Goal: Communication & Community: Answer question/provide support

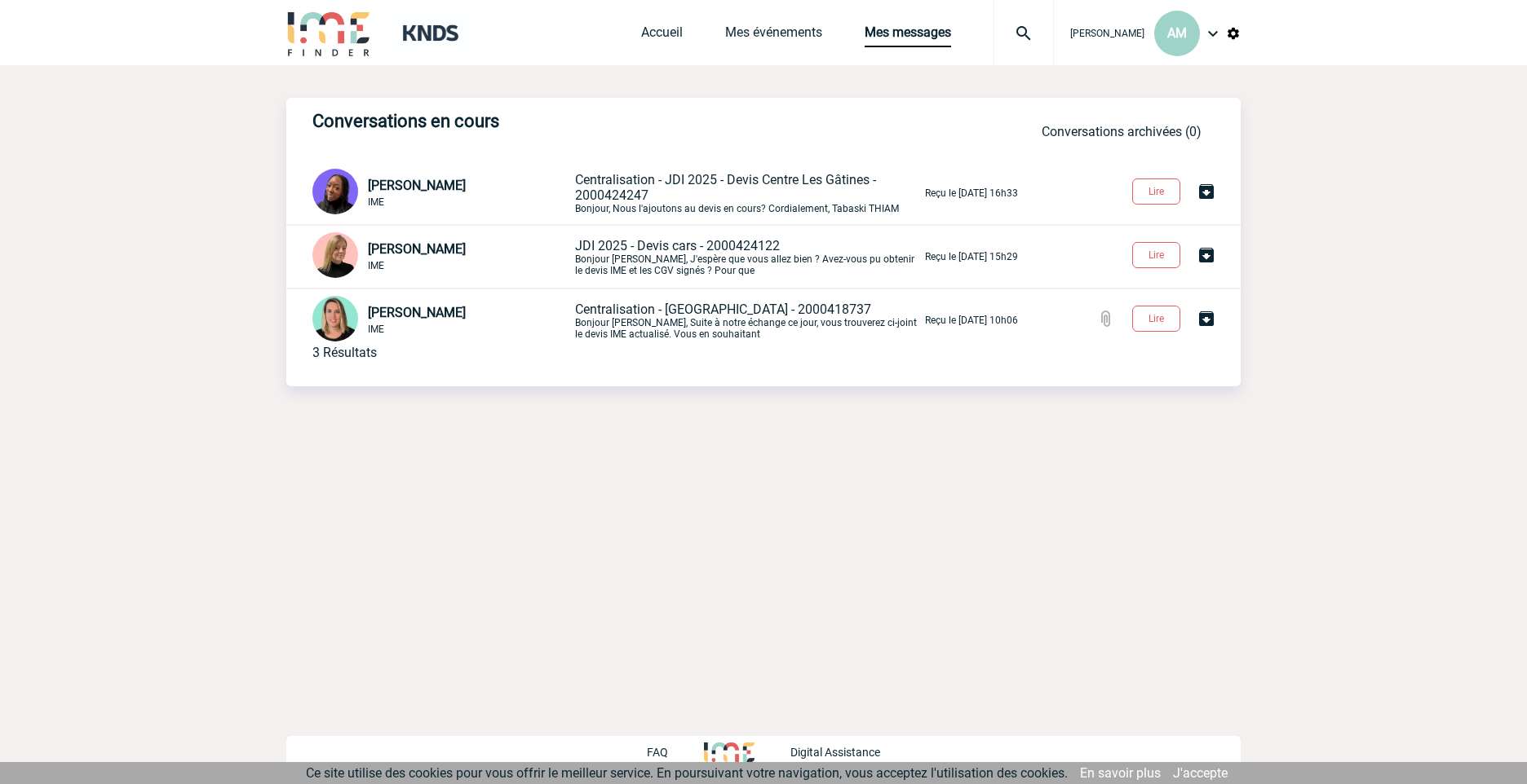
click at [1017, 259] on p "Reçu le 26 Septembre 2025 à 15h29" at bounding box center [971, 257] width 93 height 11
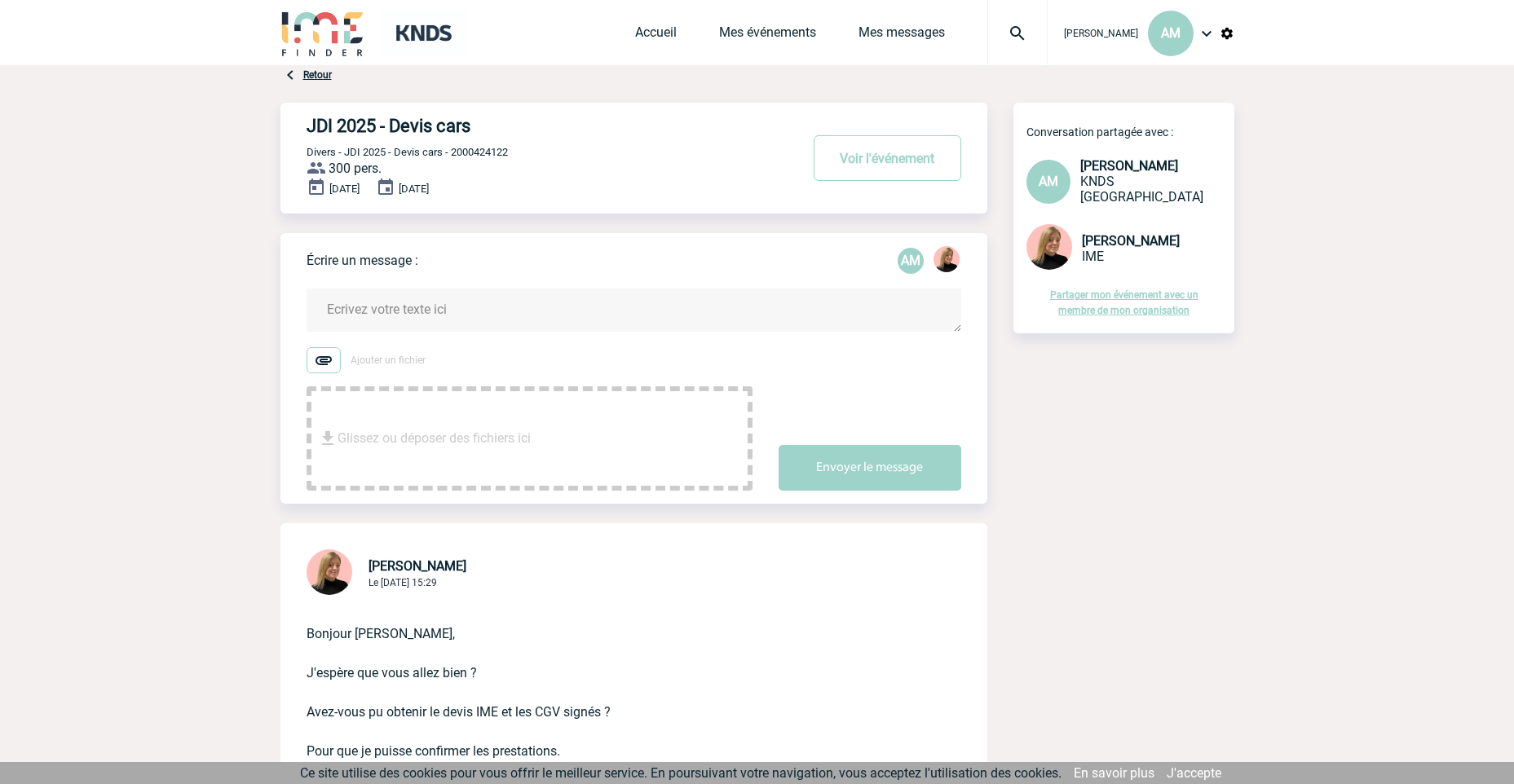
click at [413, 307] on textarea at bounding box center [633, 310] width 654 height 43
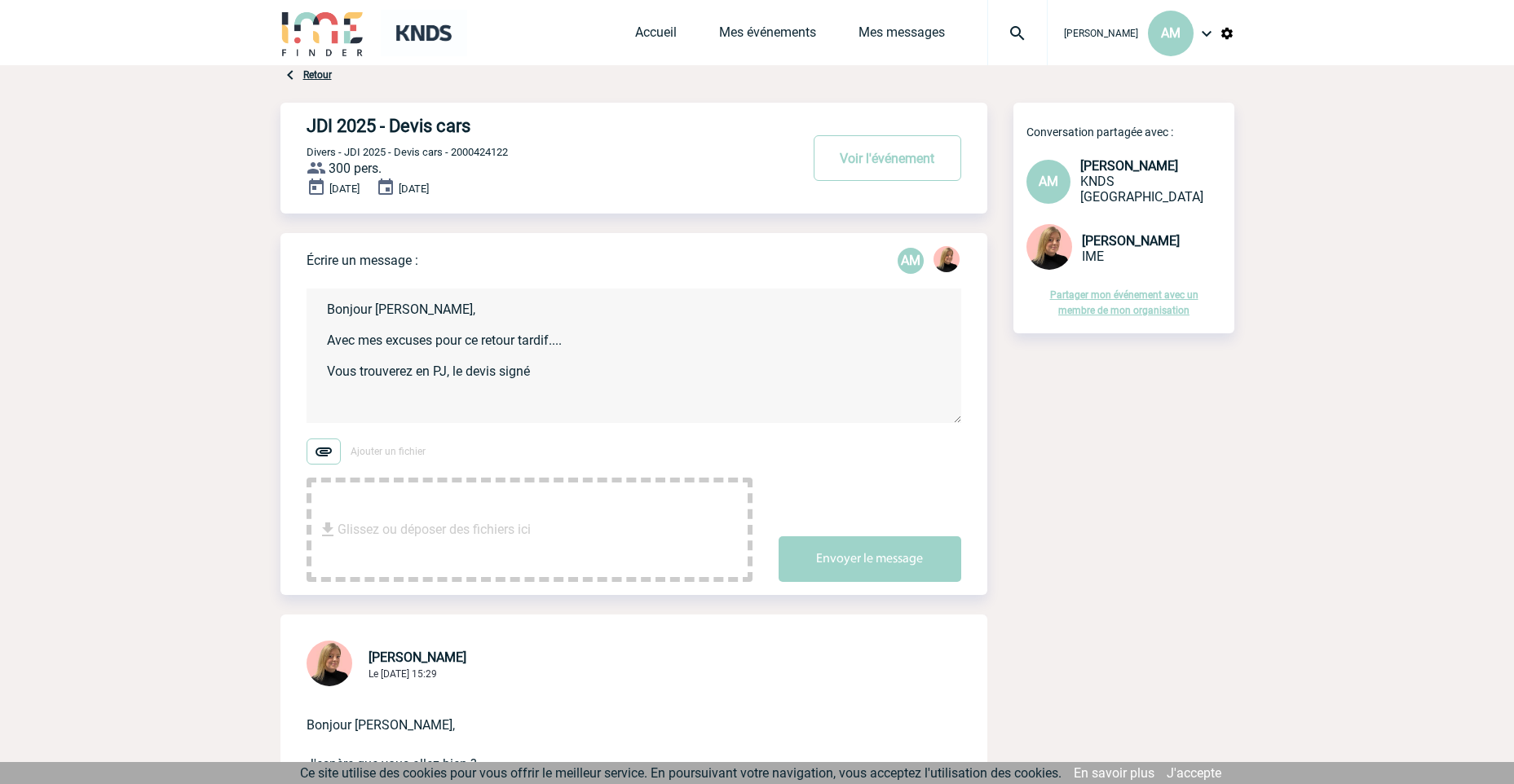
click at [553, 373] on textarea "Bonjour [PERSON_NAME], Avec mes excuses pour ce retour tardif.... Vous trouvere…" at bounding box center [633, 356] width 654 height 134
click at [624, 334] on textarea "Bonjour [PERSON_NAME], Avec mes excuses pour ce retour tardif.... Vous trouvere…" at bounding box center [633, 356] width 654 height 134
click at [597, 340] on textarea "Bonjour [PERSON_NAME], Avec mes excuses pour ce retour tardif…. Vous trouverez …" at bounding box center [633, 356] width 654 height 134
click at [572, 377] on textarea "Bonjour [PERSON_NAME], Avec mes excuses pour ce retour tardif…. Vous trouverez …" at bounding box center [633, 356] width 654 height 134
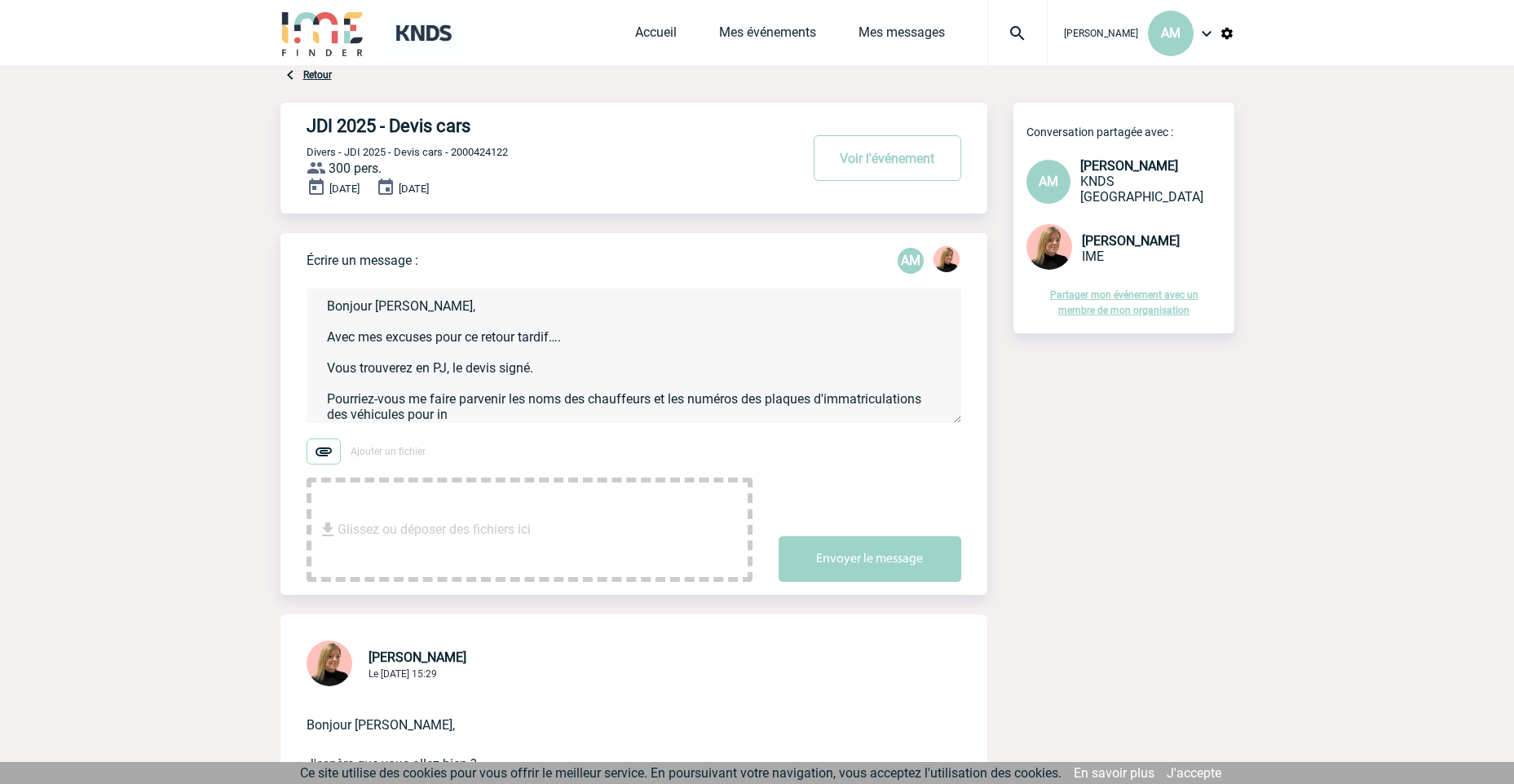
click at [494, 410] on textarea "Bonjour [PERSON_NAME], Avec mes excuses pour ce retour tardif…. Vous trouverez …" at bounding box center [633, 356] width 654 height 134
click at [350, 417] on textarea "Bonjour [PERSON_NAME], Avec mes excuses pour ce retour tardif…. Vous trouverez …" at bounding box center [633, 356] width 654 height 134
click at [349, 417] on textarea "Bonjour [PERSON_NAME], Avec mes excuses pour ce retour tardif…. Vous trouverez …" at bounding box center [633, 356] width 654 height 134
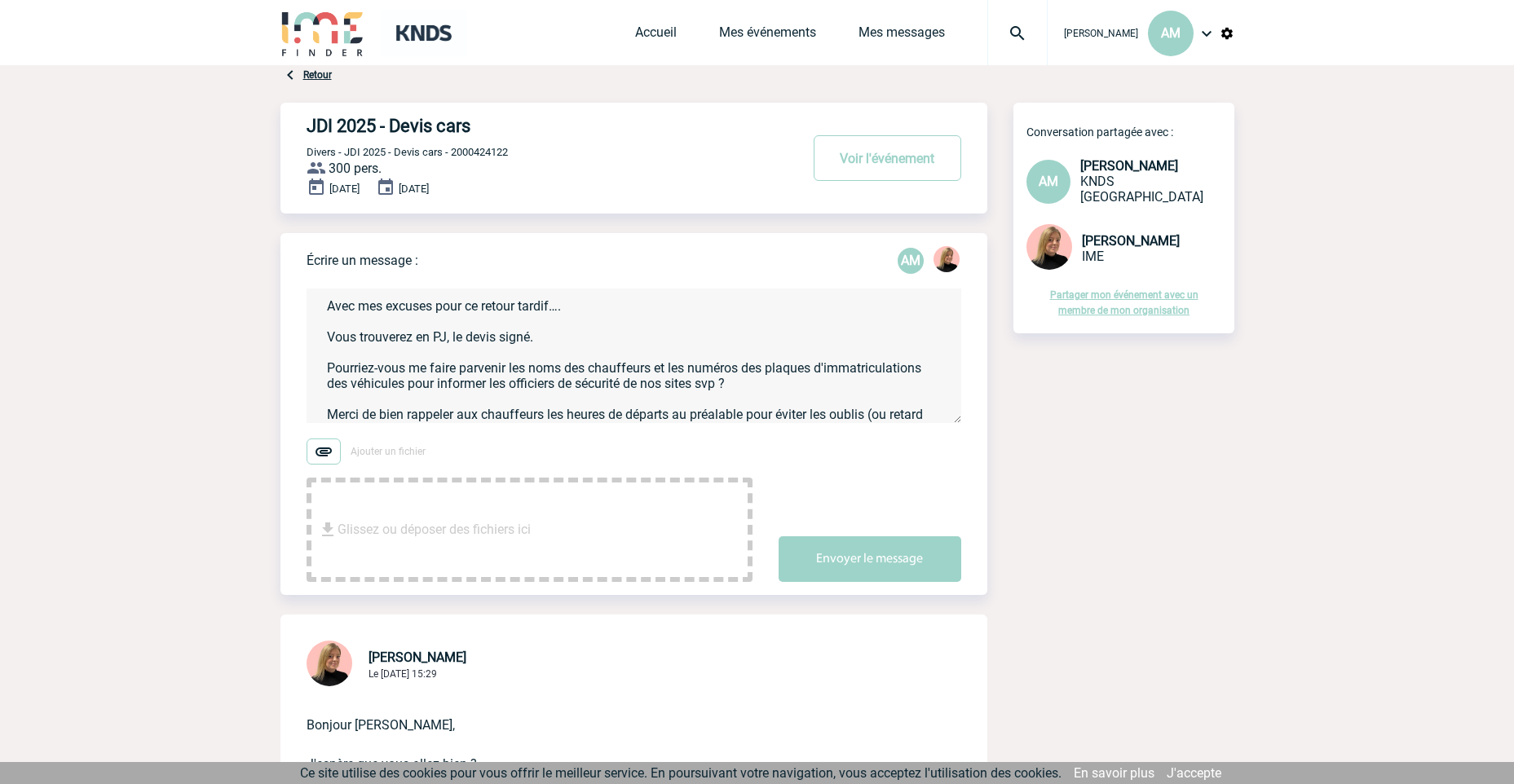
scroll to position [50, 0]
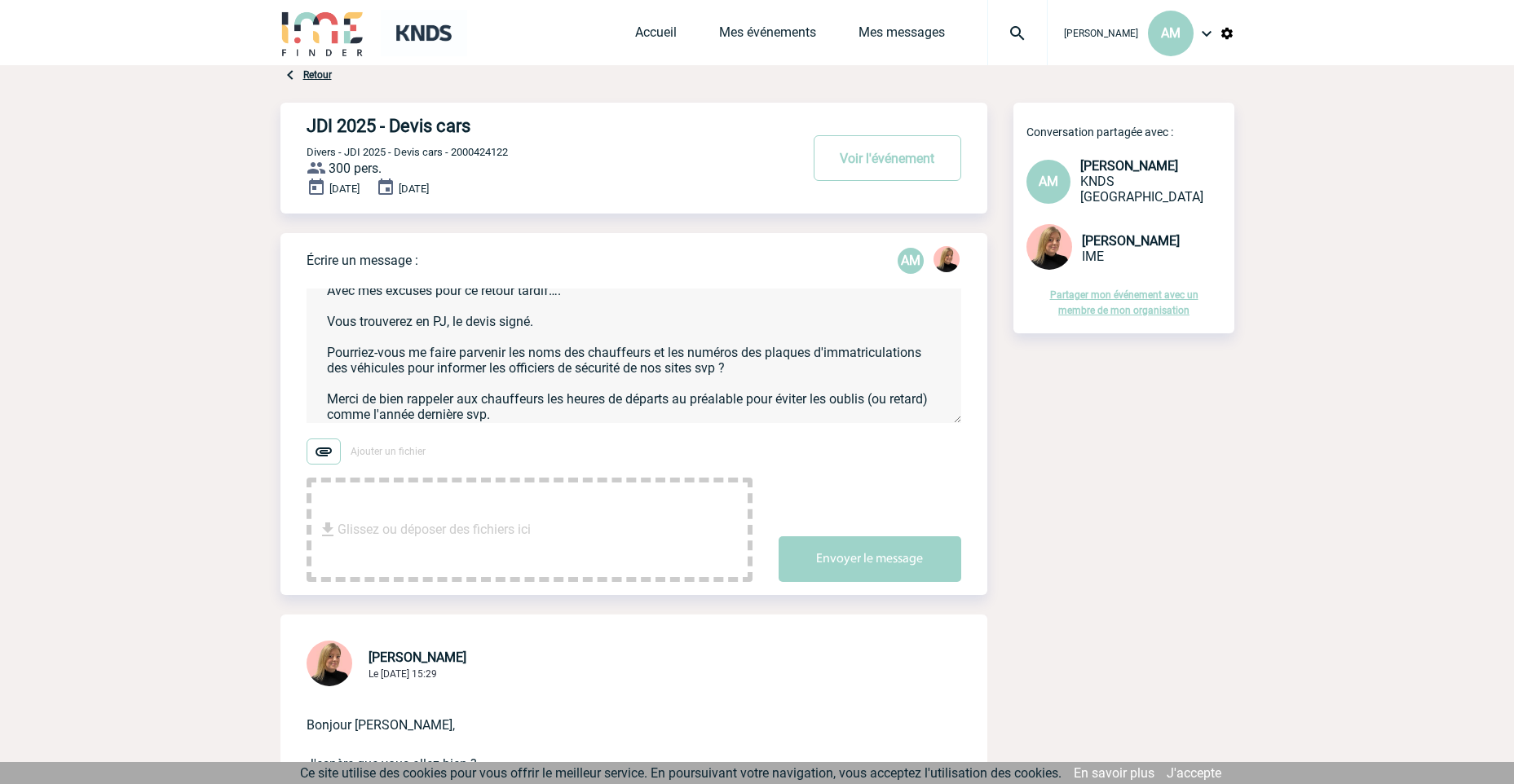
click at [545, 418] on textarea "Bonjour [PERSON_NAME], Avec mes excuses pour ce retour tardif…. Vous trouverez …" at bounding box center [633, 356] width 654 height 134
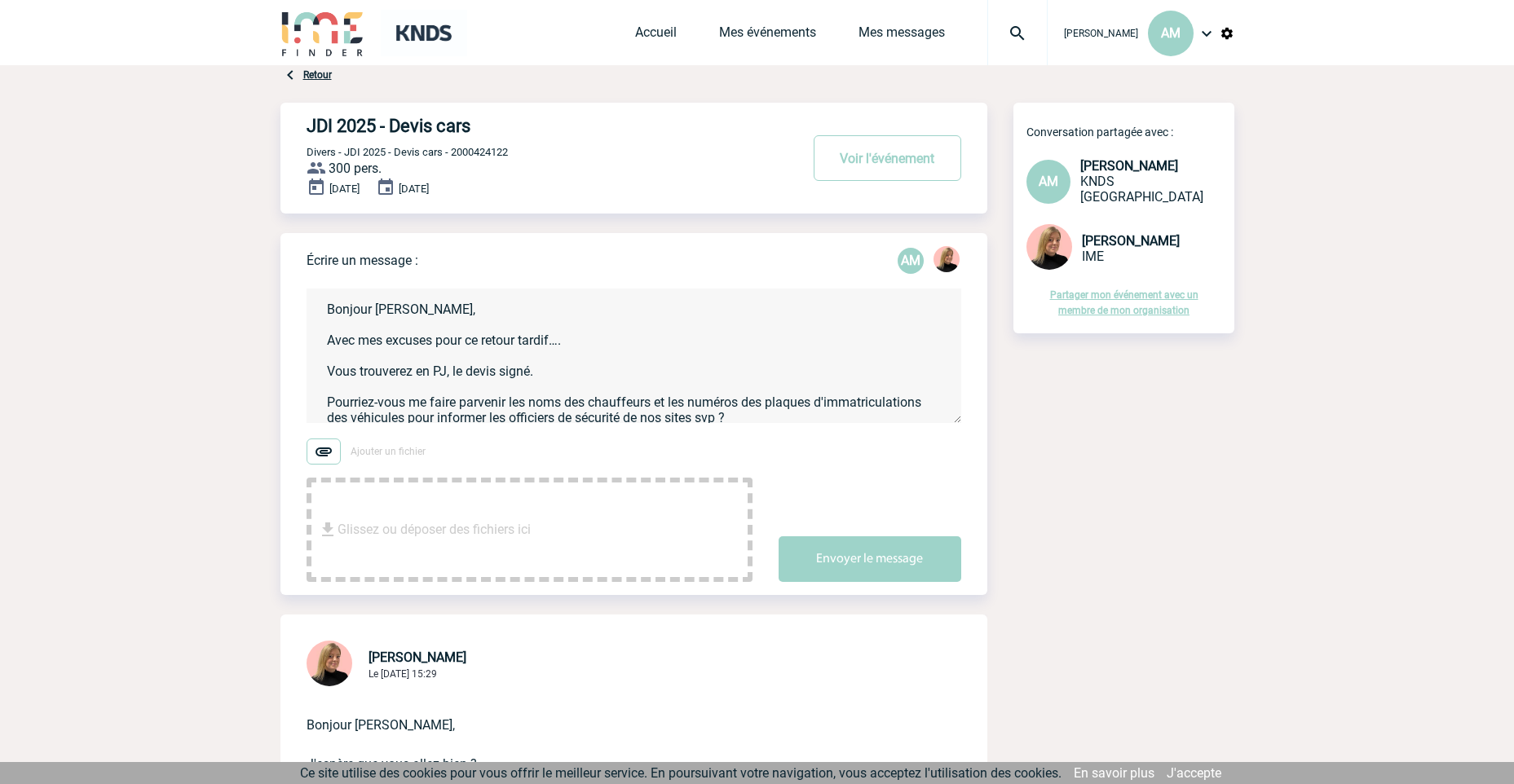
click at [508, 308] on textarea "Bonjour [PERSON_NAME], Avec mes excuses pour ce retour tardif…. Vous trouverez …" at bounding box center [633, 356] width 654 height 134
click at [628, 342] on textarea "Bonjour [PERSON_NAME], Avec mes excuses pour ce retour tardif…. Vous trouverez …" at bounding box center [633, 356] width 654 height 134
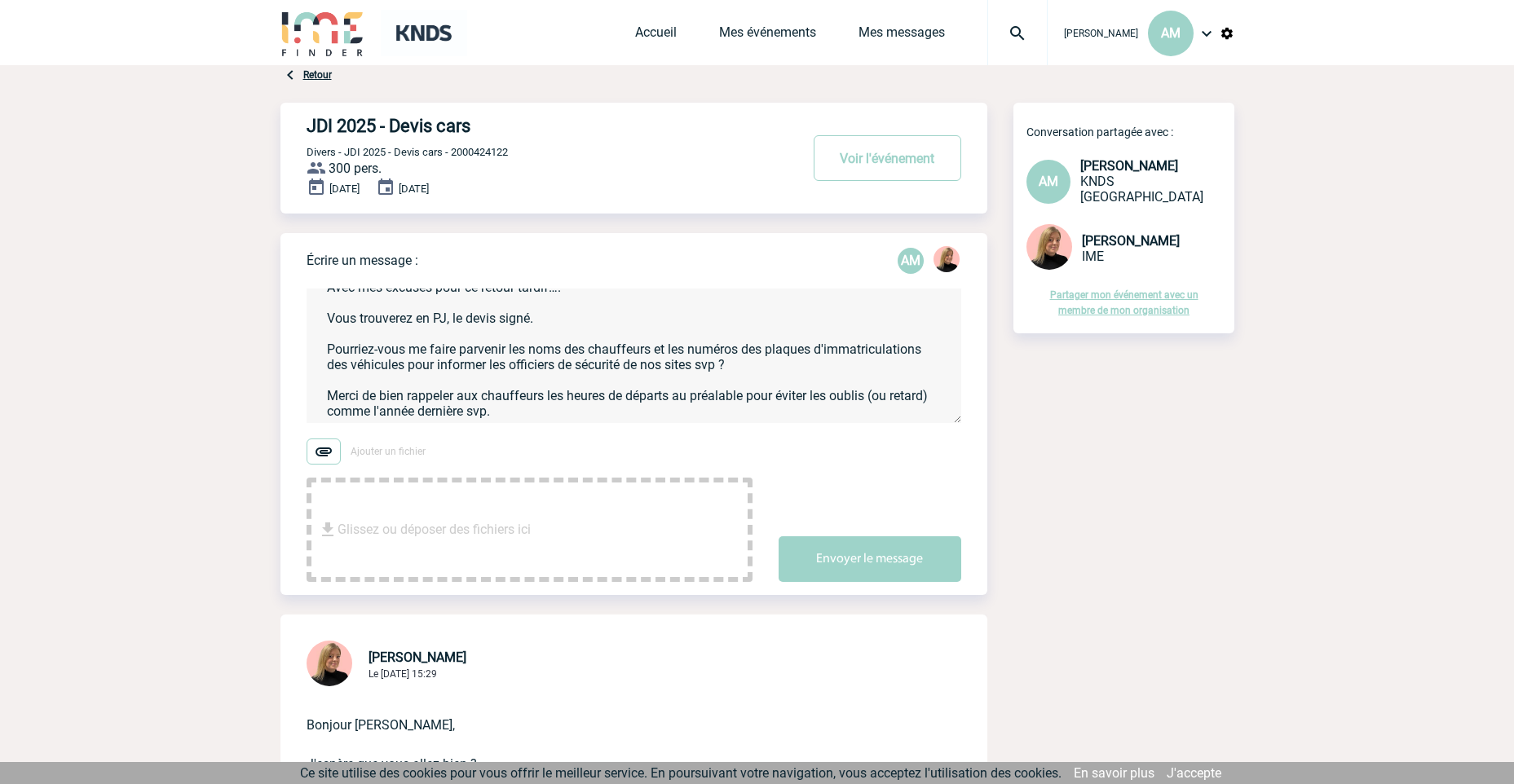
click at [742, 345] on textarea "Bonjour [PERSON_NAME], Avec mes excuses pour ce retour tardif…. Vous trouverez …" at bounding box center [633, 356] width 654 height 134
click at [746, 338] on textarea "Bonjour [PERSON_NAME], Avec mes excuses pour ce retour tardif…. Vous trouverez …" at bounding box center [633, 356] width 654 height 134
click at [762, 330] on textarea "Bonjour [PERSON_NAME], Avec mes excuses pour ce retour tardif…. Vous trouverez …" at bounding box center [633, 356] width 654 height 134
click at [665, 335] on textarea "Bonjour [PERSON_NAME], Avec mes excuses pour ce retour tardif…. Vous trouverez …" at bounding box center [633, 356] width 654 height 134
click at [559, 390] on textarea "Bonjour [PERSON_NAME], Avec mes excuses pour ce retour tardif…. Vous trouverez …" at bounding box center [633, 356] width 654 height 134
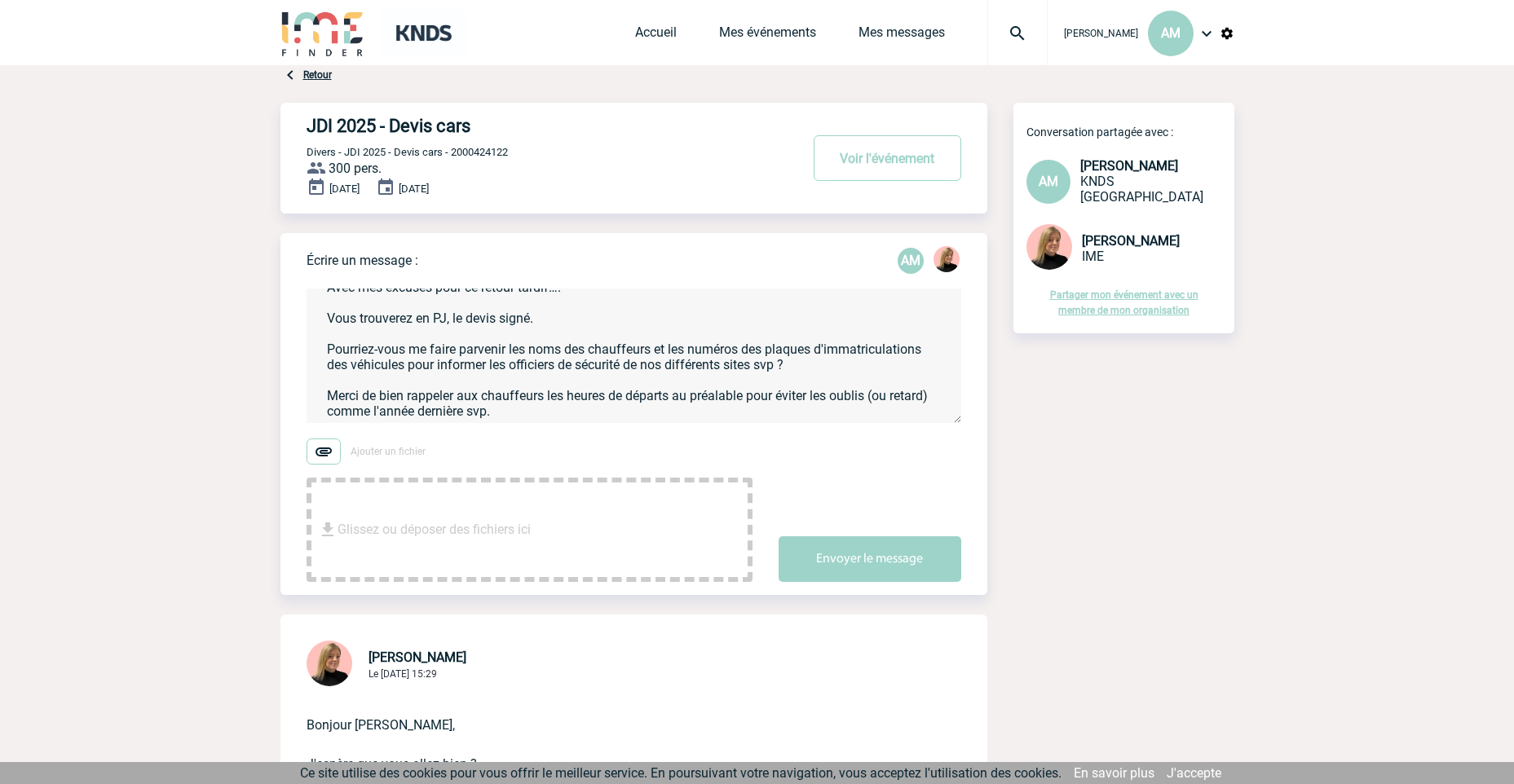
click at [424, 410] on textarea "Bonjour [PERSON_NAME], Avec mes excuses pour ce retour tardif…. Vous trouverez …" at bounding box center [633, 356] width 654 height 134
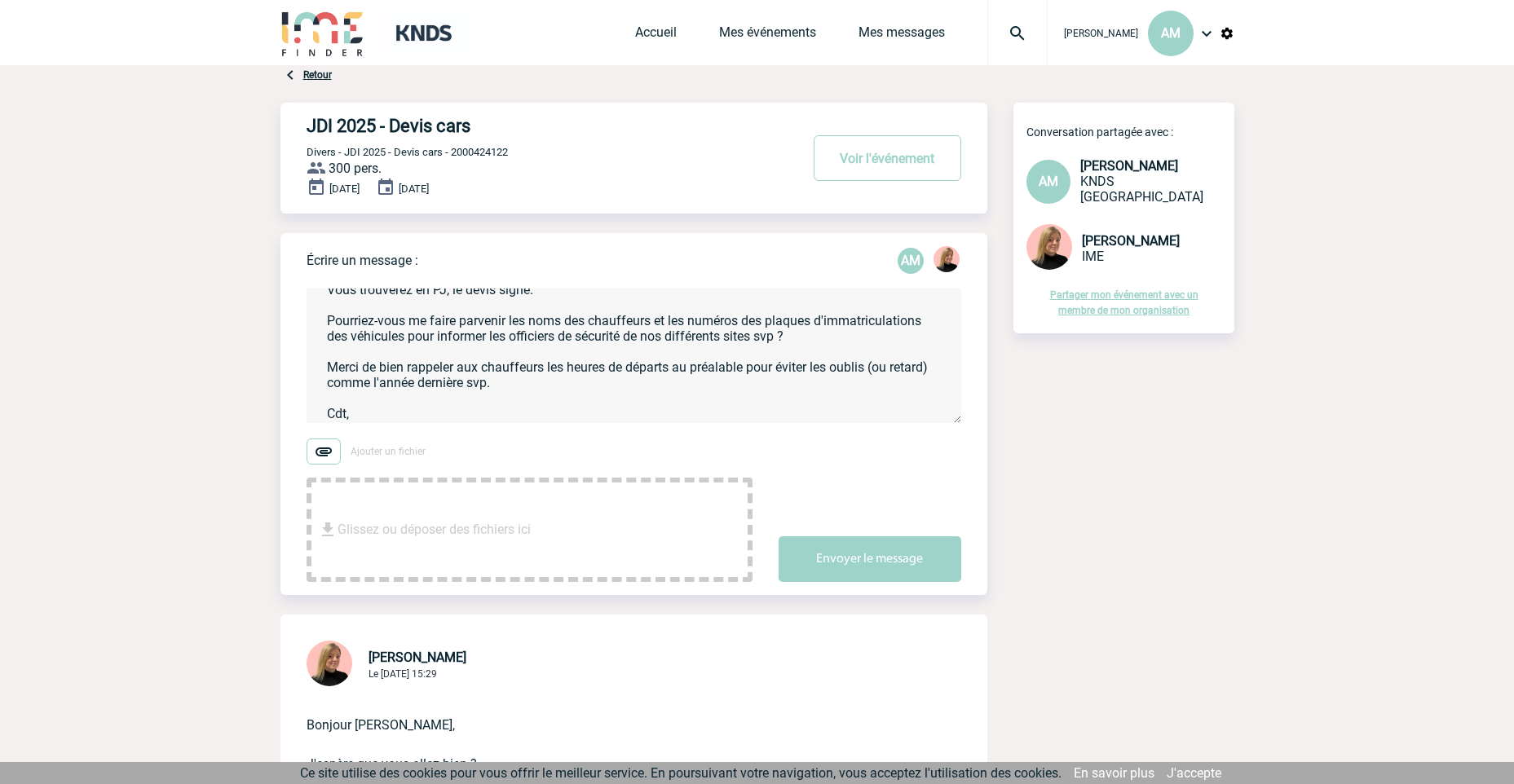
scroll to position [96, 0]
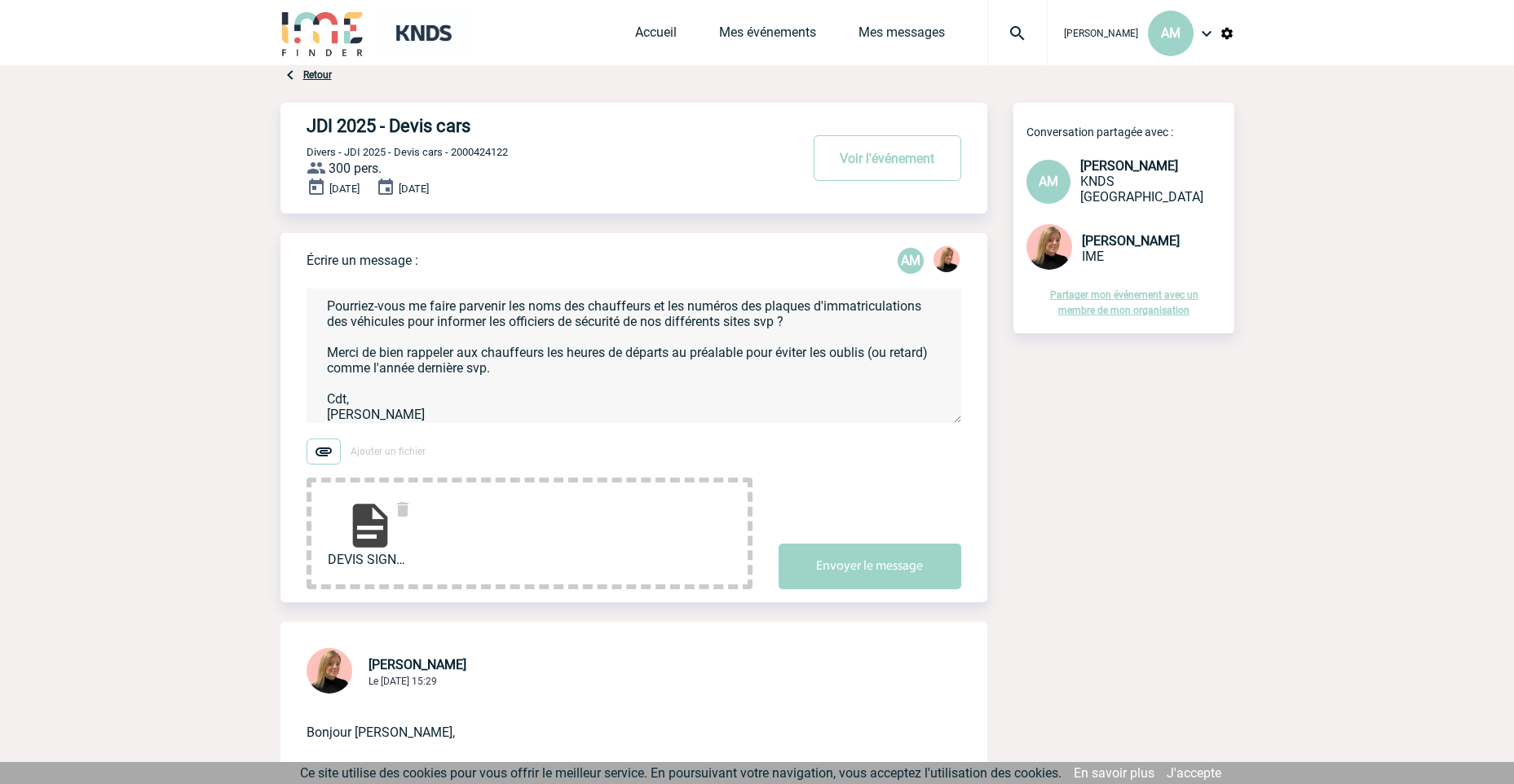
click at [373, 538] on img at bounding box center [370, 526] width 52 height 52
click at [544, 367] on textarea "Bonjour [PERSON_NAME], Avec mes excuses pour ce retour tardif…. Vous trouverez …" at bounding box center [633, 356] width 654 height 134
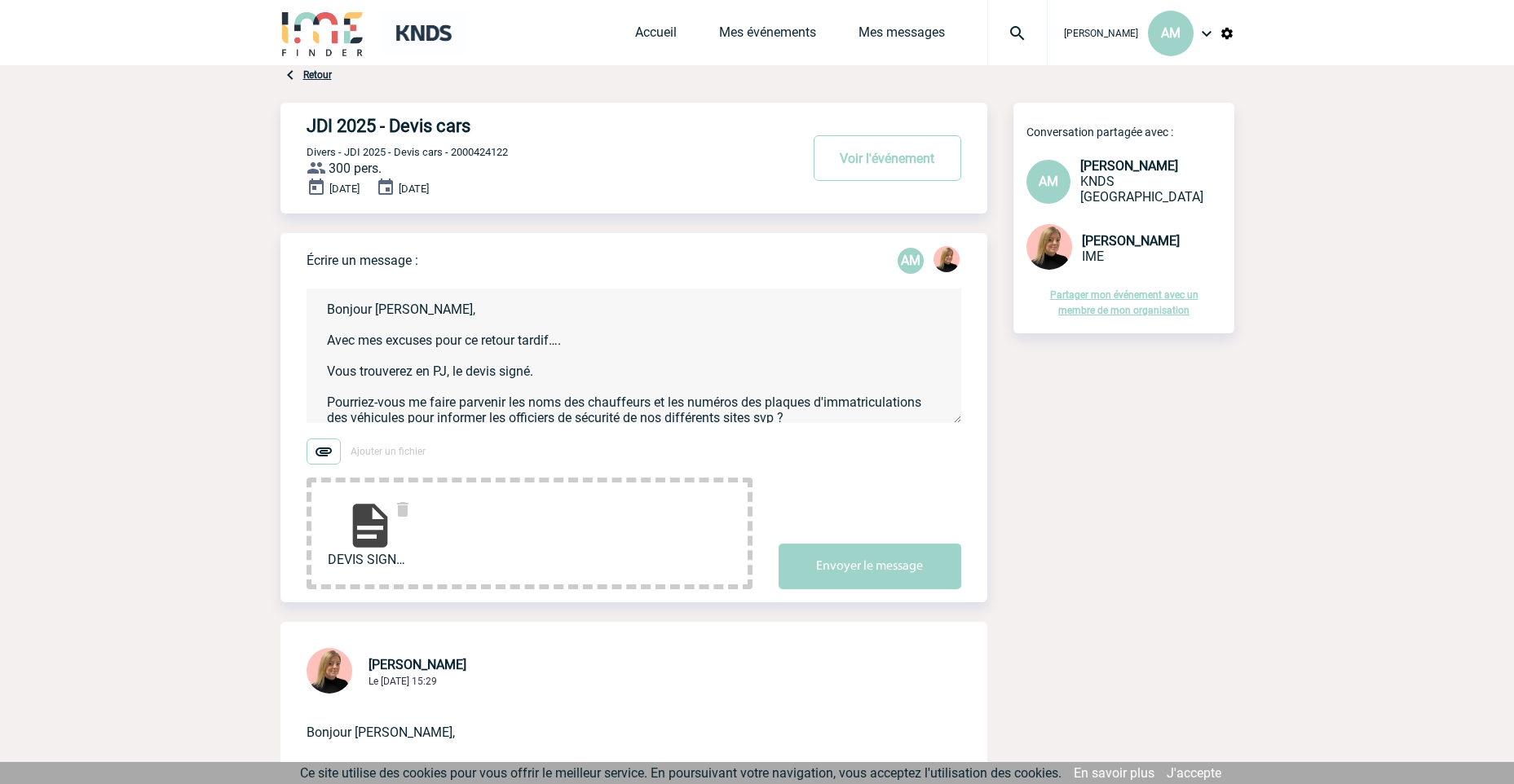
click at [557, 375] on textarea "Bonjour [PERSON_NAME], Avec mes excuses pour ce retour tardif…. Vous trouverez …" at bounding box center [633, 356] width 654 height 134
type textarea "Bonjour [PERSON_NAME], Avec mes excuses pour ce retour tardif…. Vous trouverez …"
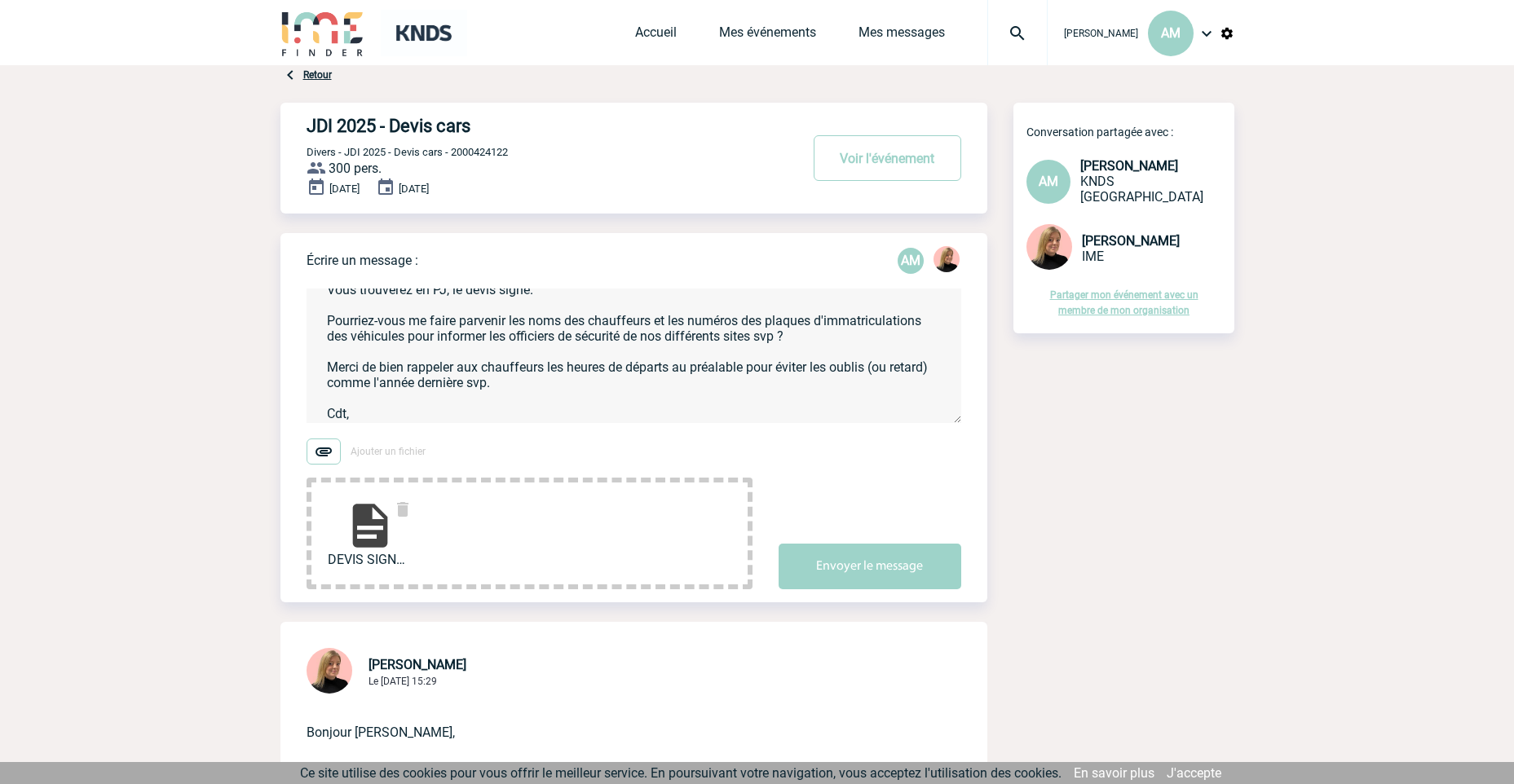
scroll to position [99, 0]
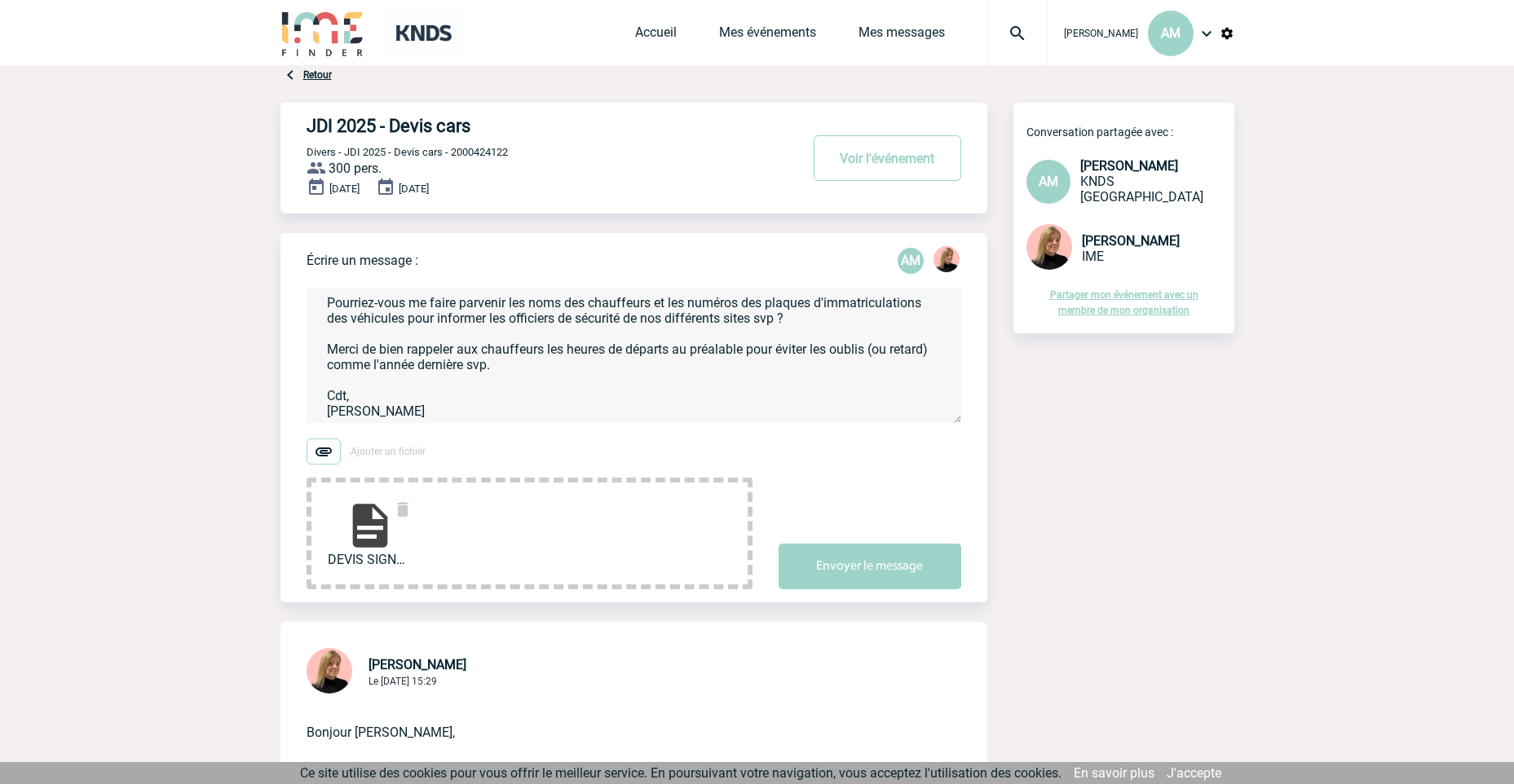
click at [569, 368] on textarea "Bonjour [PERSON_NAME], Avec mes excuses pour ce retour tardif…. Vous trouverez …" at bounding box center [633, 356] width 654 height 134
click at [557, 364] on textarea "Bonjour [PERSON_NAME], Avec mes excuses pour ce retour tardif…. Vous trouverez …" at bounding box center [633, 356] width 654 height 134
click at [867, 567] on button "Envoyer le message" at bounding box center [869, 567] width 182 height 46
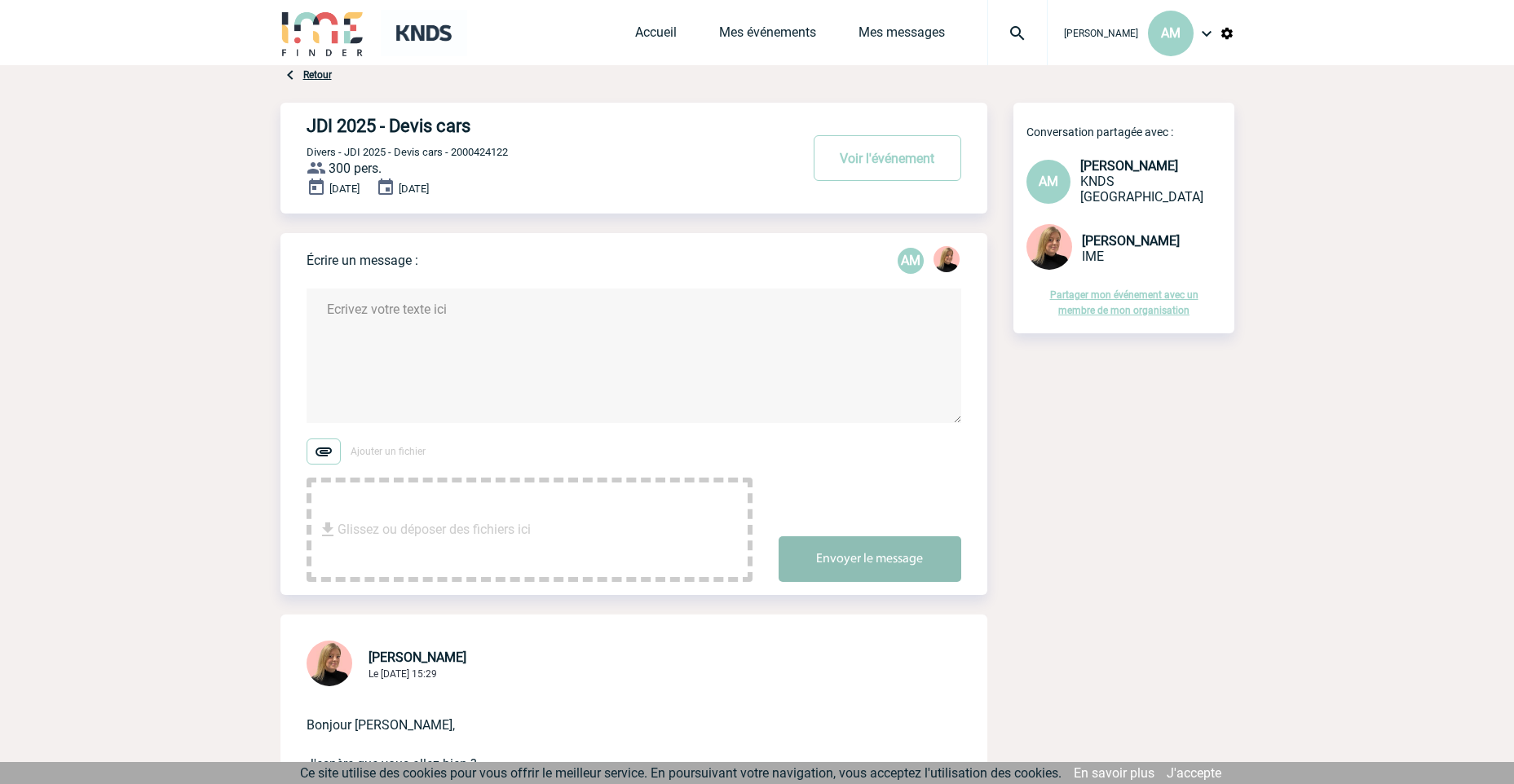
scroll to position [0, 0]
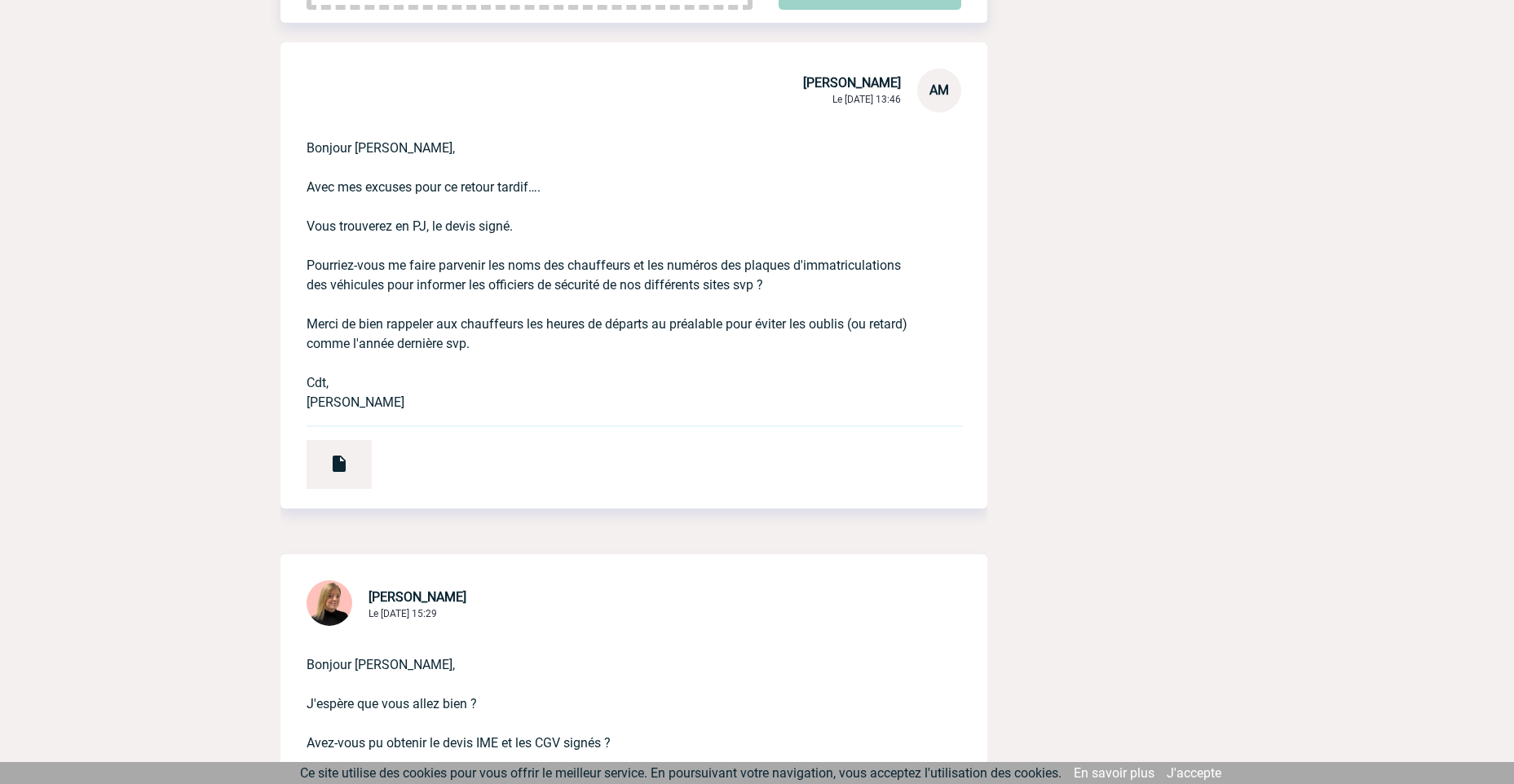
scroll to position [652, 0]
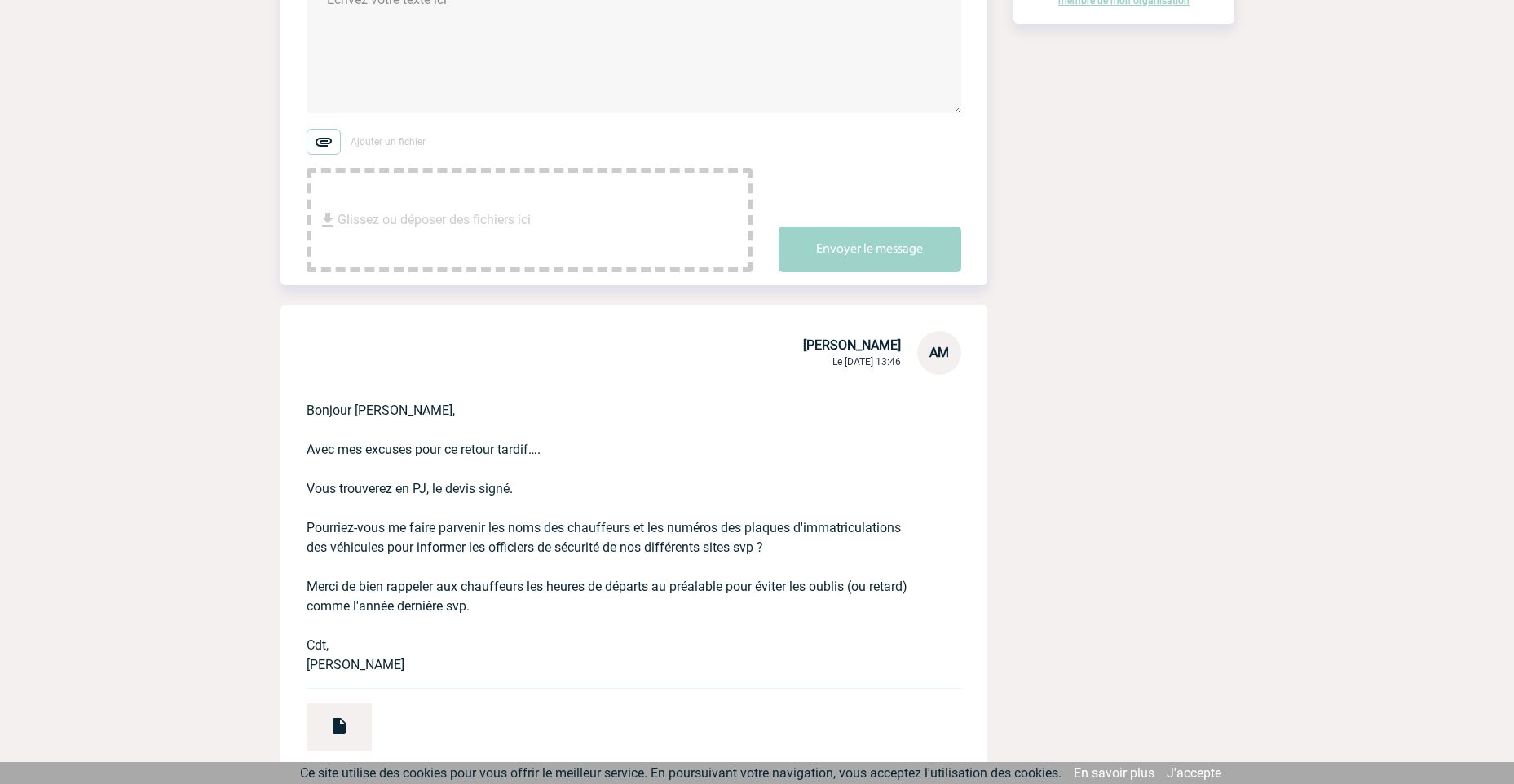
scroll to position [0, 0]
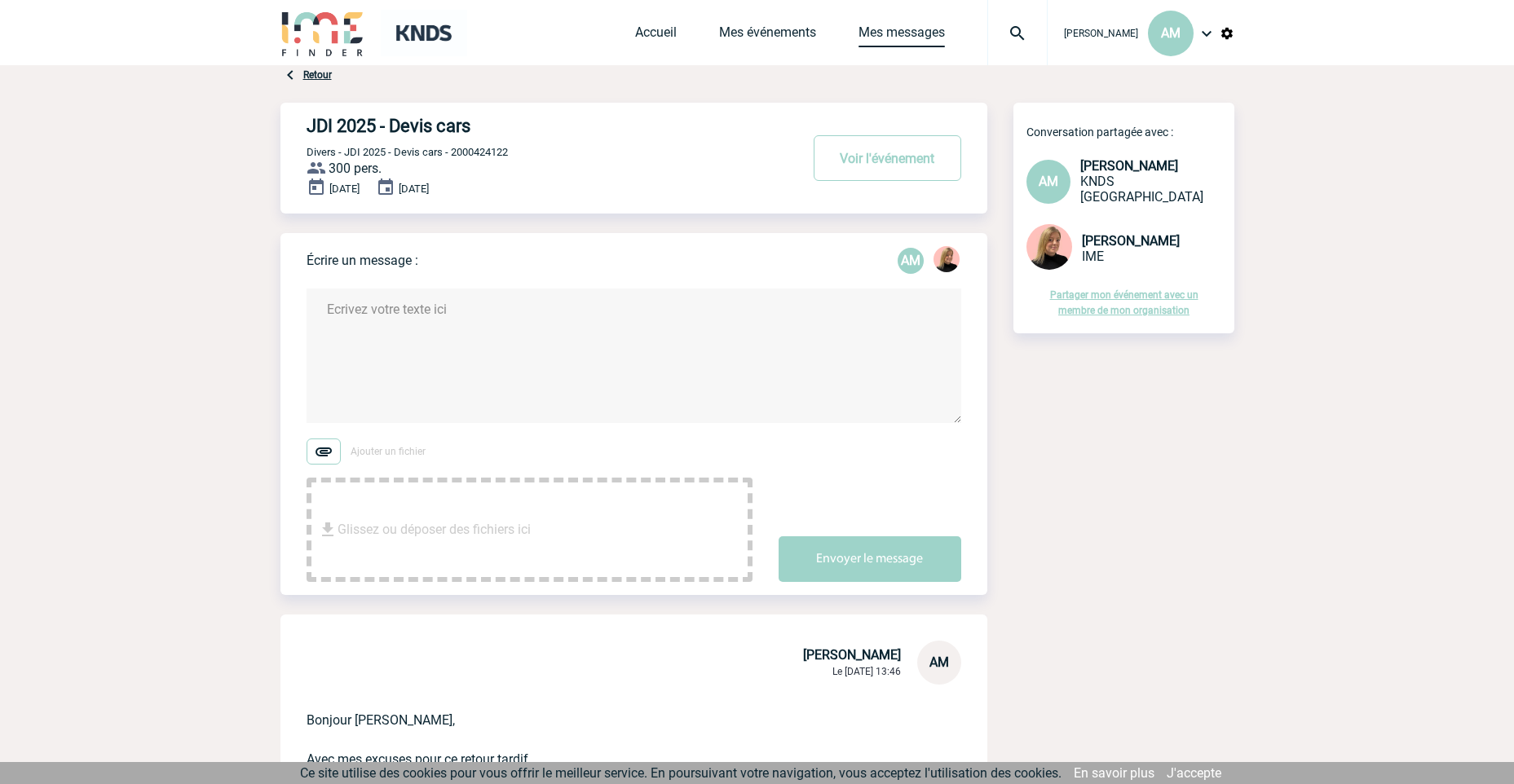
click at [919, 28] on link "Mes messages" at bounding box center [902, 36] width 87 height 23
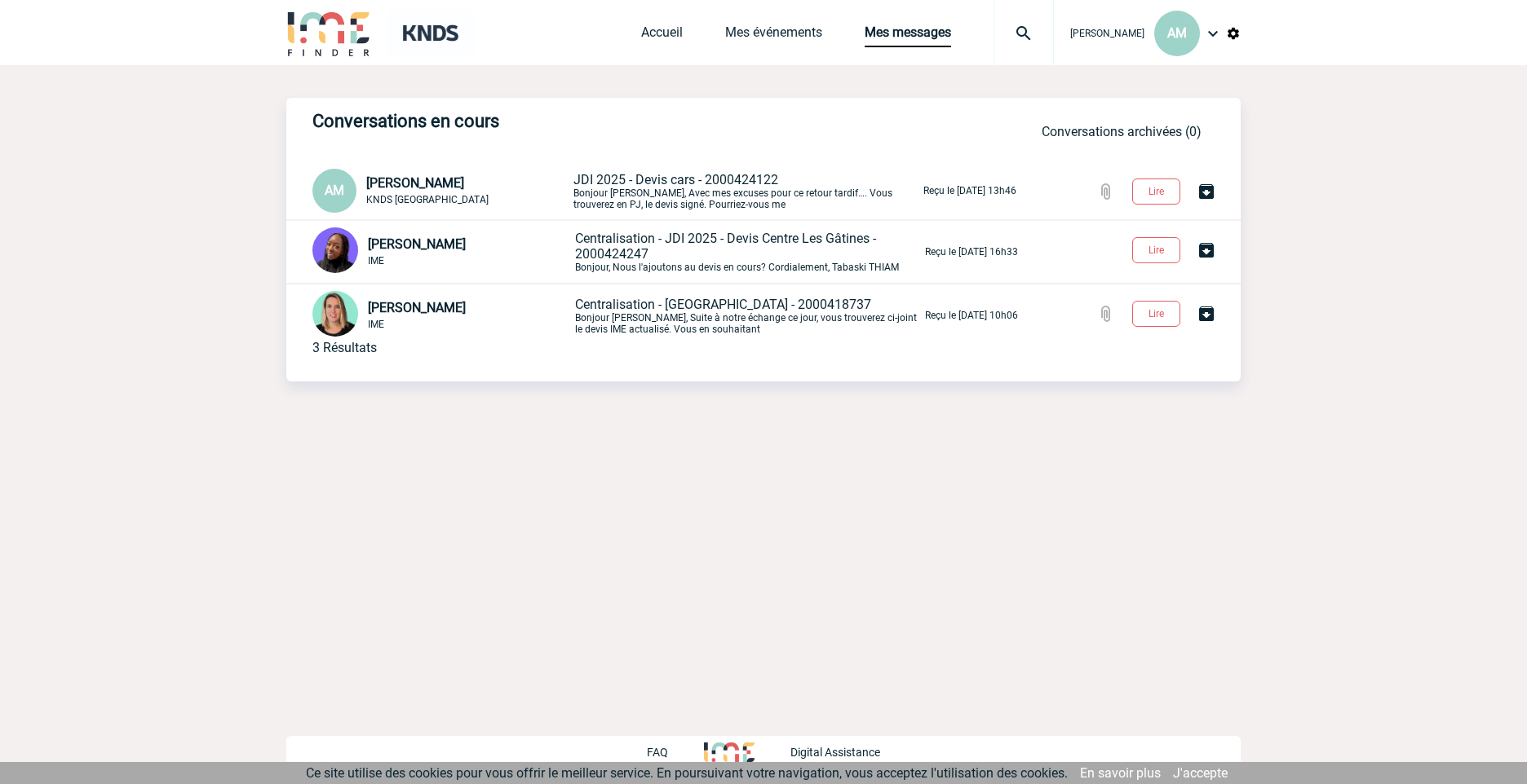
click at [709, 244] on span "Centralisation - JDI 2025 - Devis Centre Les Gâtines - 2000424247" at bounding box center [724, 246] width 301 height 31
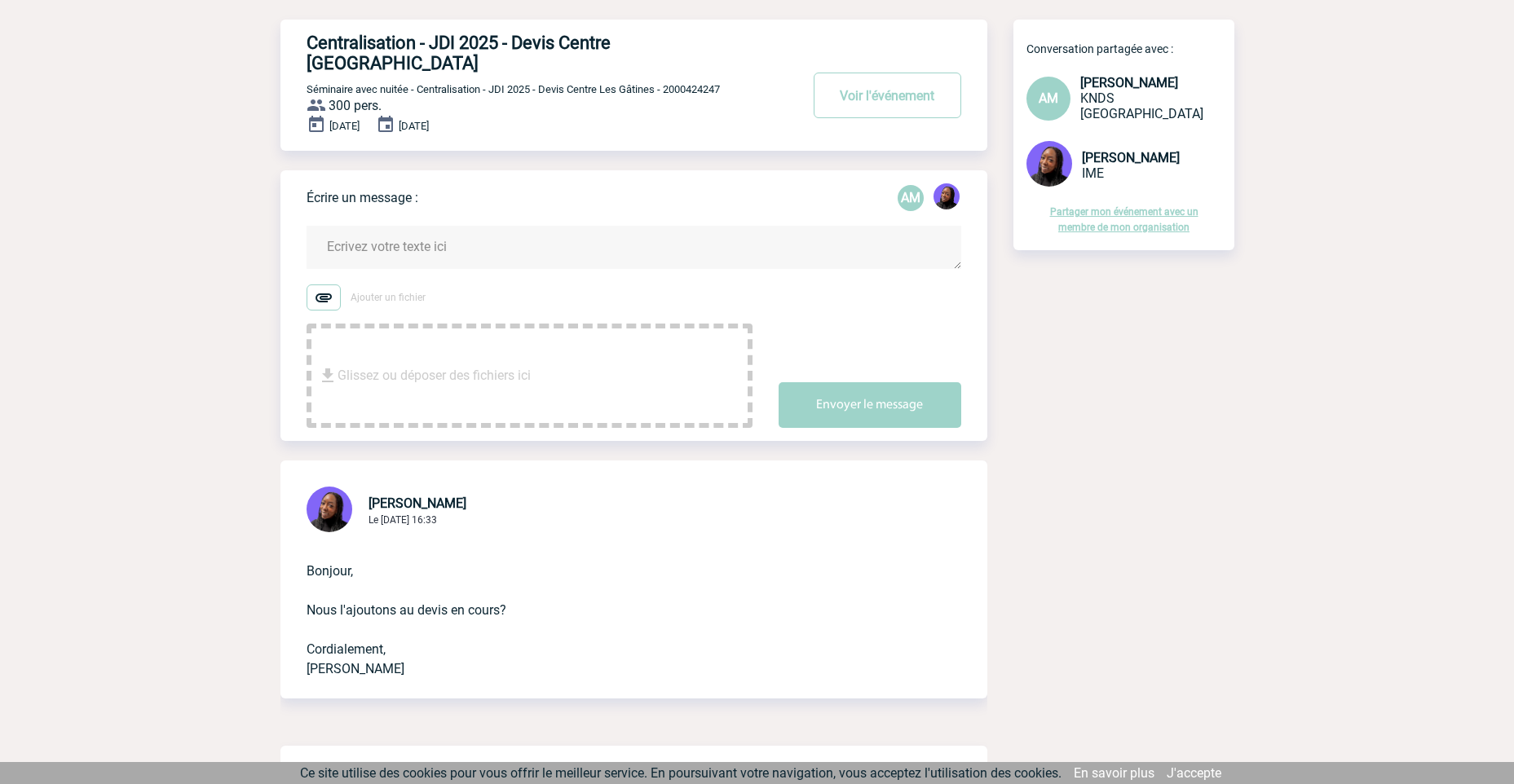
scroll to position [163, 0]
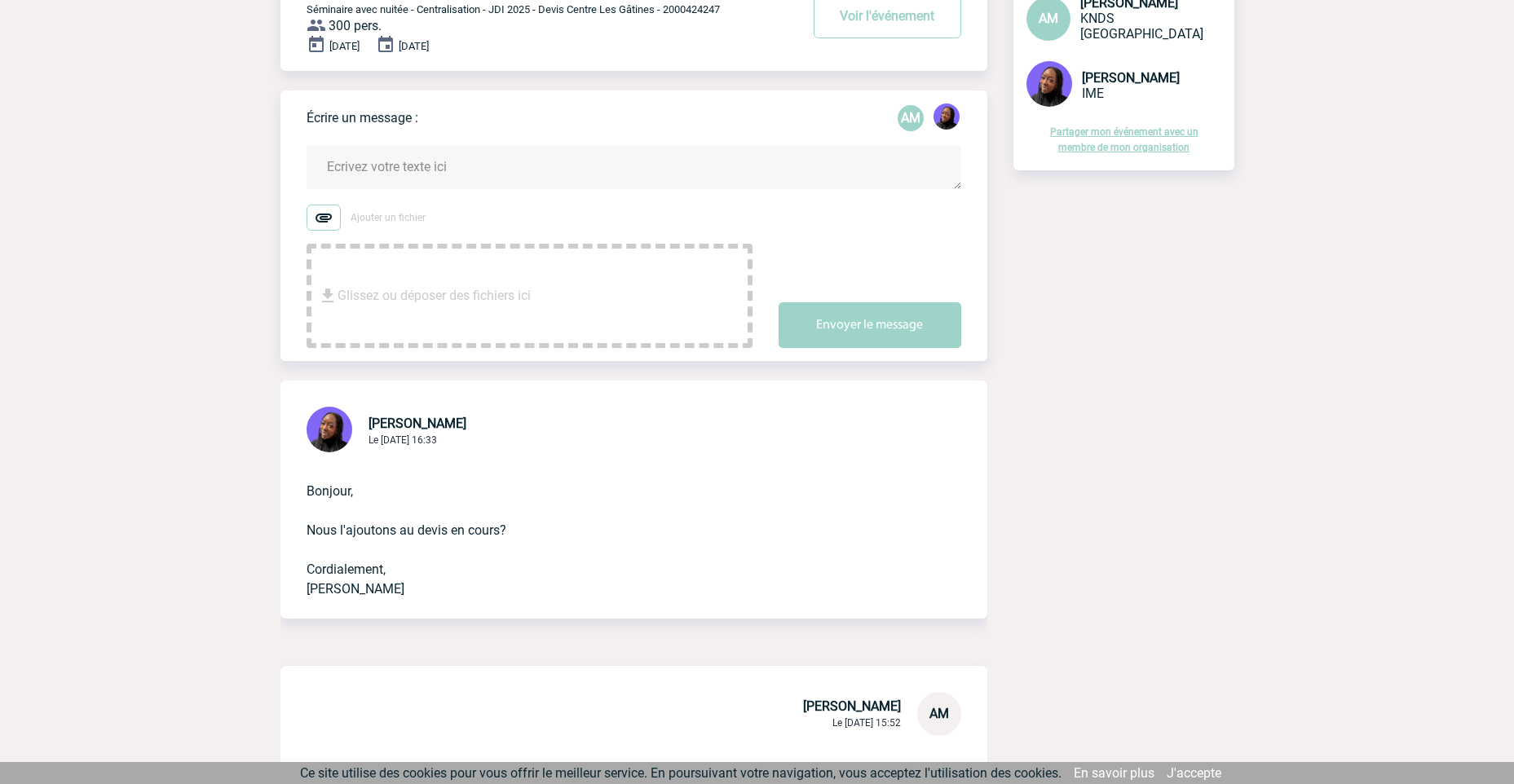
click at [458, 148] on textarea at bounding box center [633, 167] width 654 height 43
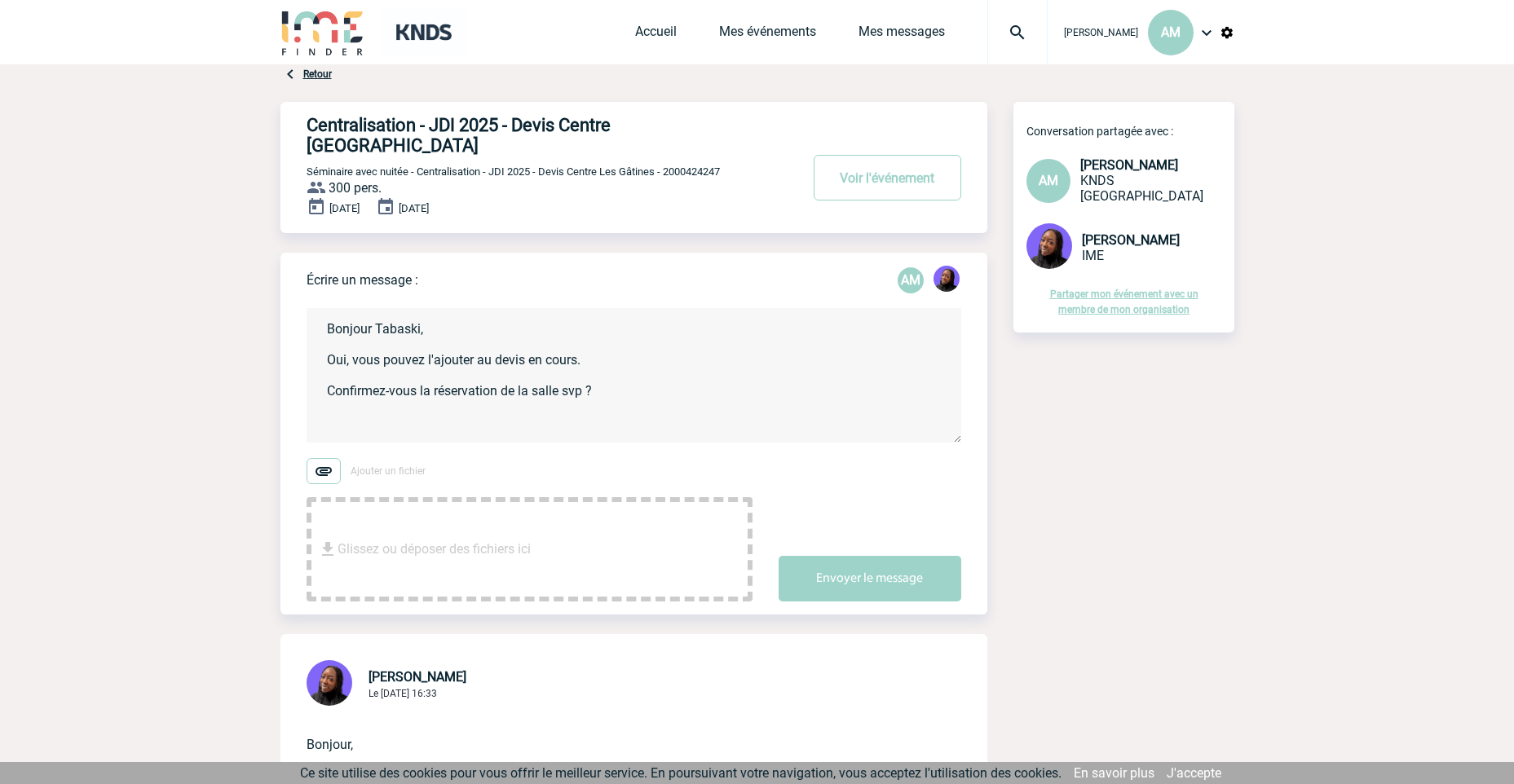
scroll to position [0, 0]
click at [339, 401] on textarea "Bonjour Tabaski, Oui, vous pouvez l'ajouter au devis en cours. Confirmez-vous l…" at bounding box center [633, 376] width 654 height 134
click at [608, 341] on textarea "Bonjour Tabaski, Oui, vous pouvez l'ajouter au devis en cours. Confirmez-vous l…" at bounding box center [633, 376] width 654 height 134
click at [338, 367] on textarea "Bonjour Tabaski, Oui, vous pouvez l'ajouter au devis en cours. Confirmez-vous l…" at bounding box center [633, 376] width 654 height 134
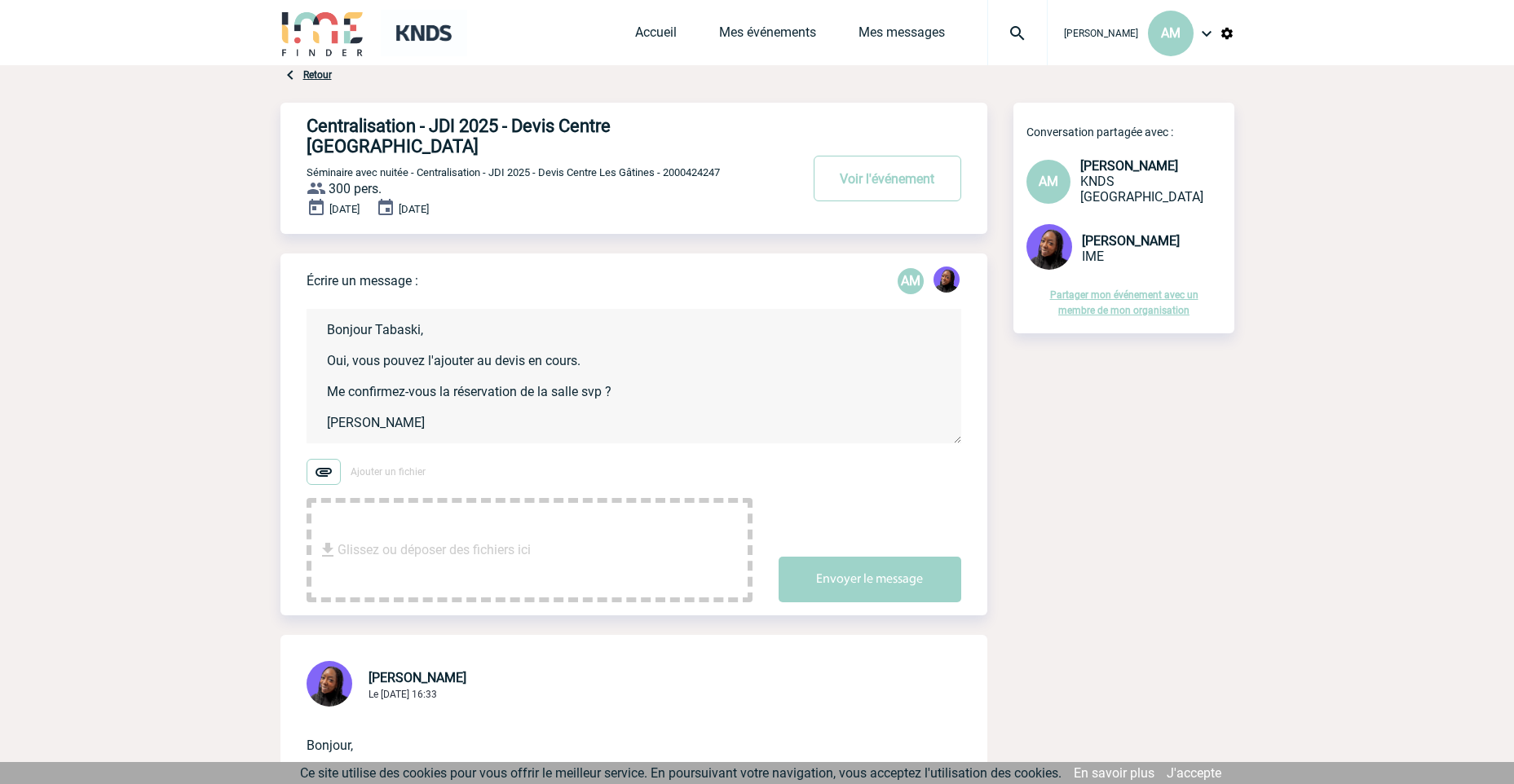
click at [439, 367] on textarea "Bonjour Tabaski, Oui, vous pouvez l'ajouter au devis en cours. Me confirmez-vou…" at bounding box center [633, 376] width 654 height 134
click at [770, 374] on textarea "Bonjour Tabaski, Oui, vous pouvez l'ajouter au devis en cours. Me confirmez-vou…" at bounding box center [633, 376] width 654 height 134
drag, startPoint x: 404, startPoint y: 373, endPoint x: 277, endPoint y: 373, distance: 127.0
click at [445, 374] on textarea "Bonjour Tabaski, Oui, vous pouvez l'ajouter au devis en cours. Confirmez-vous b…" at bounding box center [633, 376] width 654 height 134
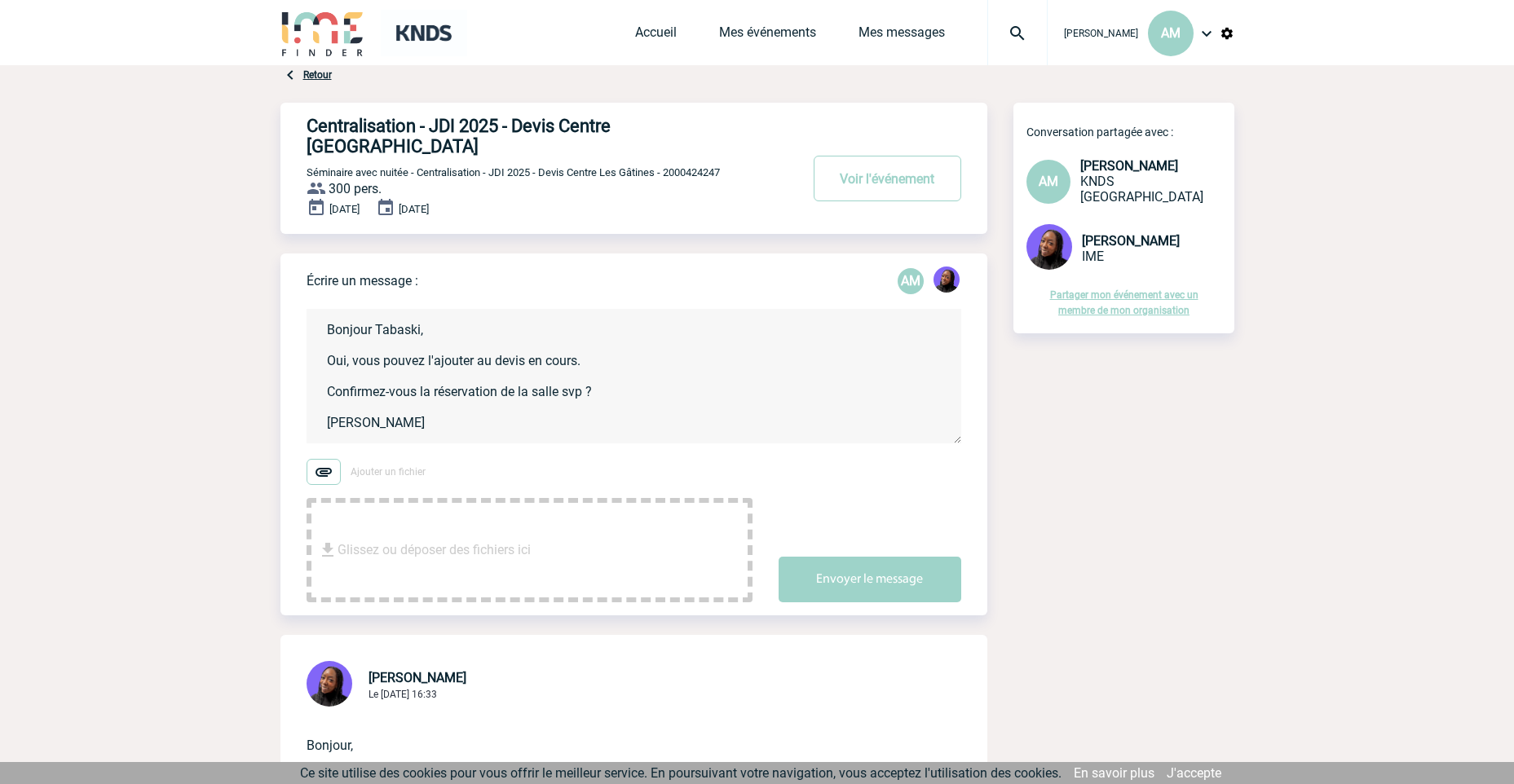
click at [677, 365] on textarea "Bonjour Tabaski, Oui, vous pouvez l'ajouter au devis en cours. Confirmez-vous l…" at bounding box center [633, 376] width 654 height 134
click at [563, 375] on textarea "Bonjour Tabaski, Oui, vous pouvez l'ajouter au devis en cours. Confirmez-vous l…" at bounding box center [633, 376] width 654 height 134
type textarea "Bonjour Tabaski, Oui, vous pouvez l'ajouter au devis en cours. Confirmez-vous l…"
click at [866, 562] on button "Envoyer le message" at bounding box center [869, 580] width 182 height 46
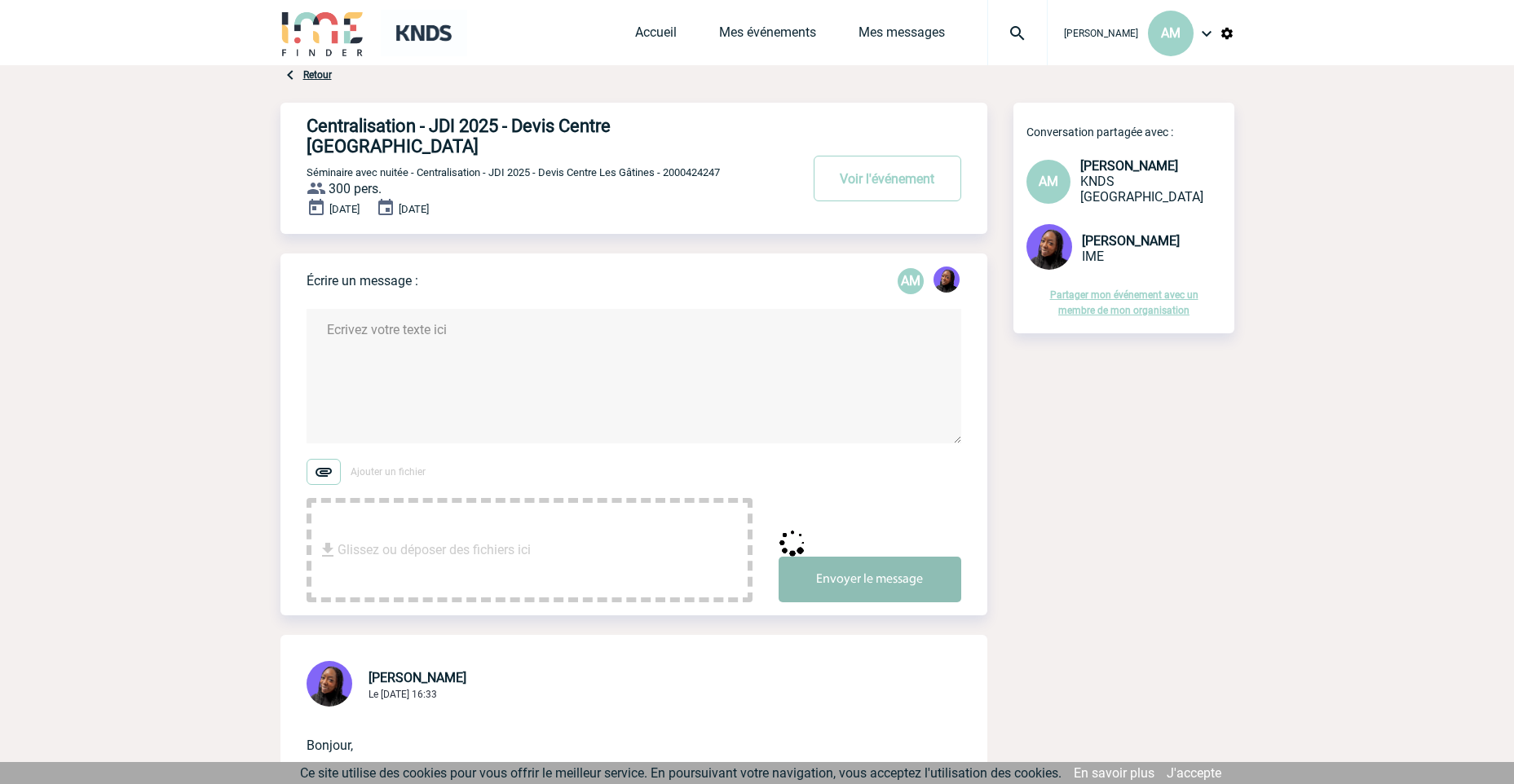
scroll to position [0, 0]
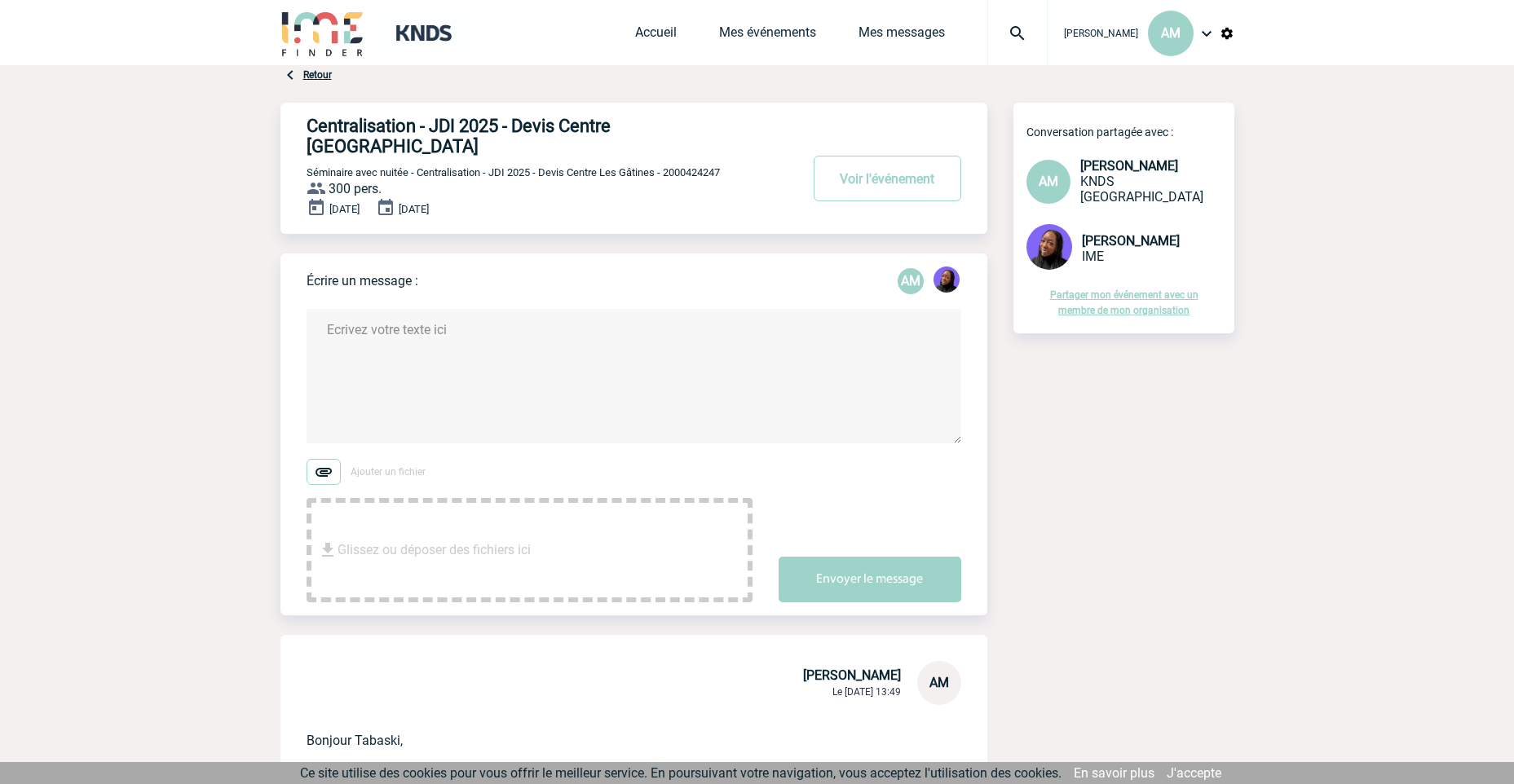
drag, startPoint x: 623, startPoint y: 359, endPoint x: 623, endPoint y: 225, distance: 134.0
click at [622, 353] on textarea at bounding box center [633, 376] width 654 height 134
